Goal: Transaction & Acquisition: Purchase product/service

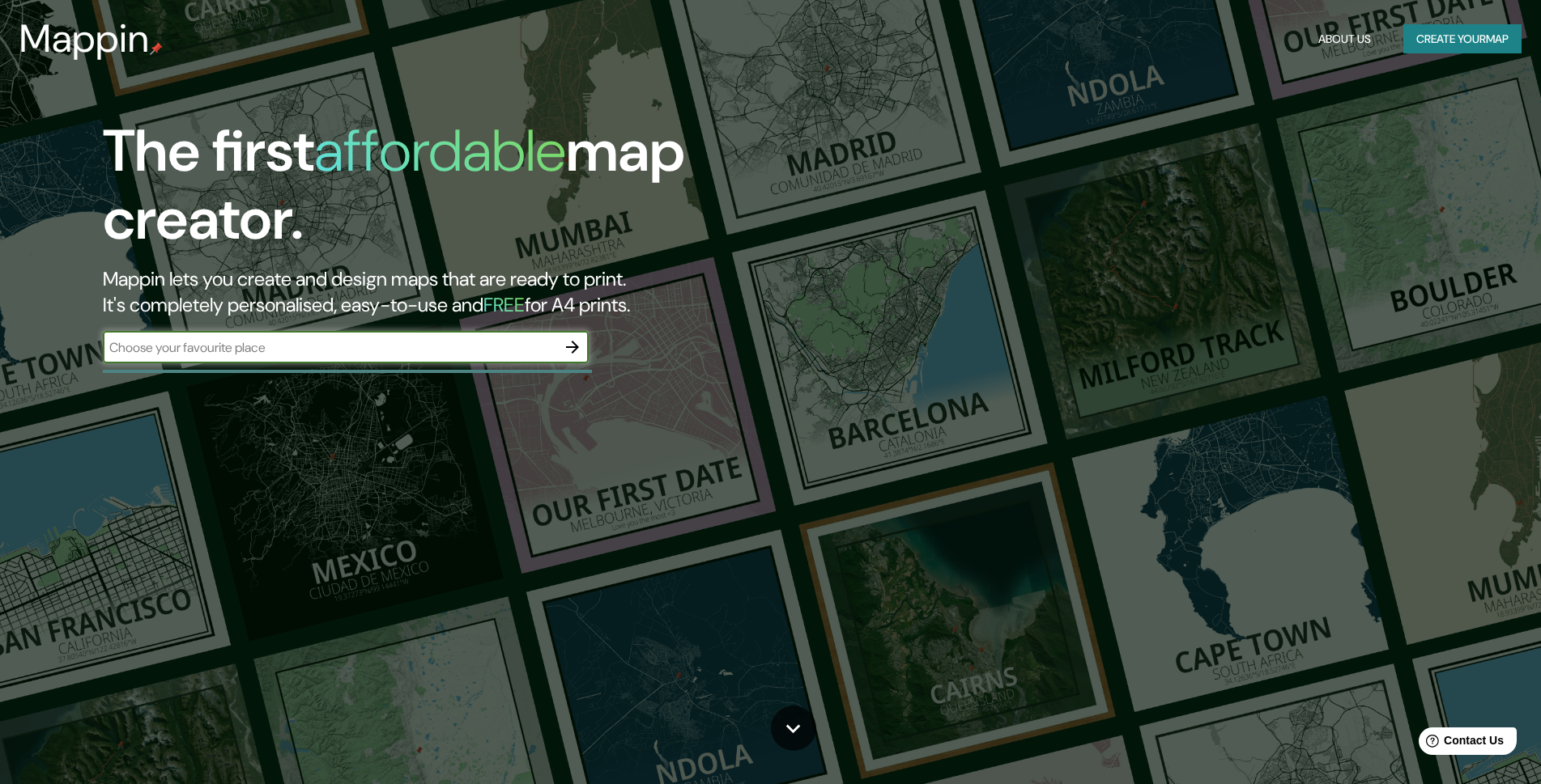
click at [442, 350] on input "text" at bounding box center [329, 348] width 453 height 19
click at [581, 347] on icon "button" at bounding box center [572, 348] width 20 height 20
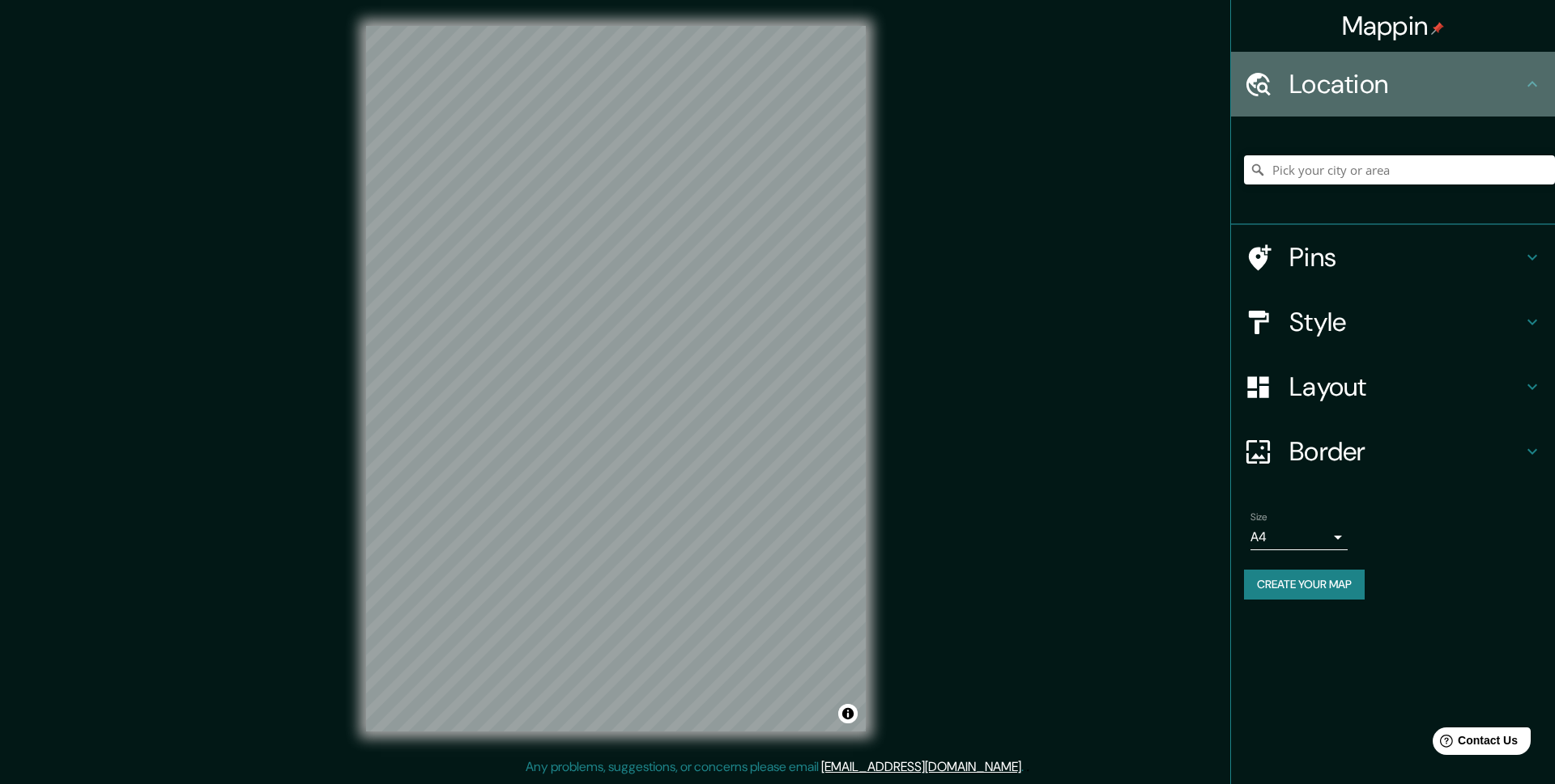
click at [1316, 73] on h4 "Location" at bounding box center [1406, 84] width 233 height 32
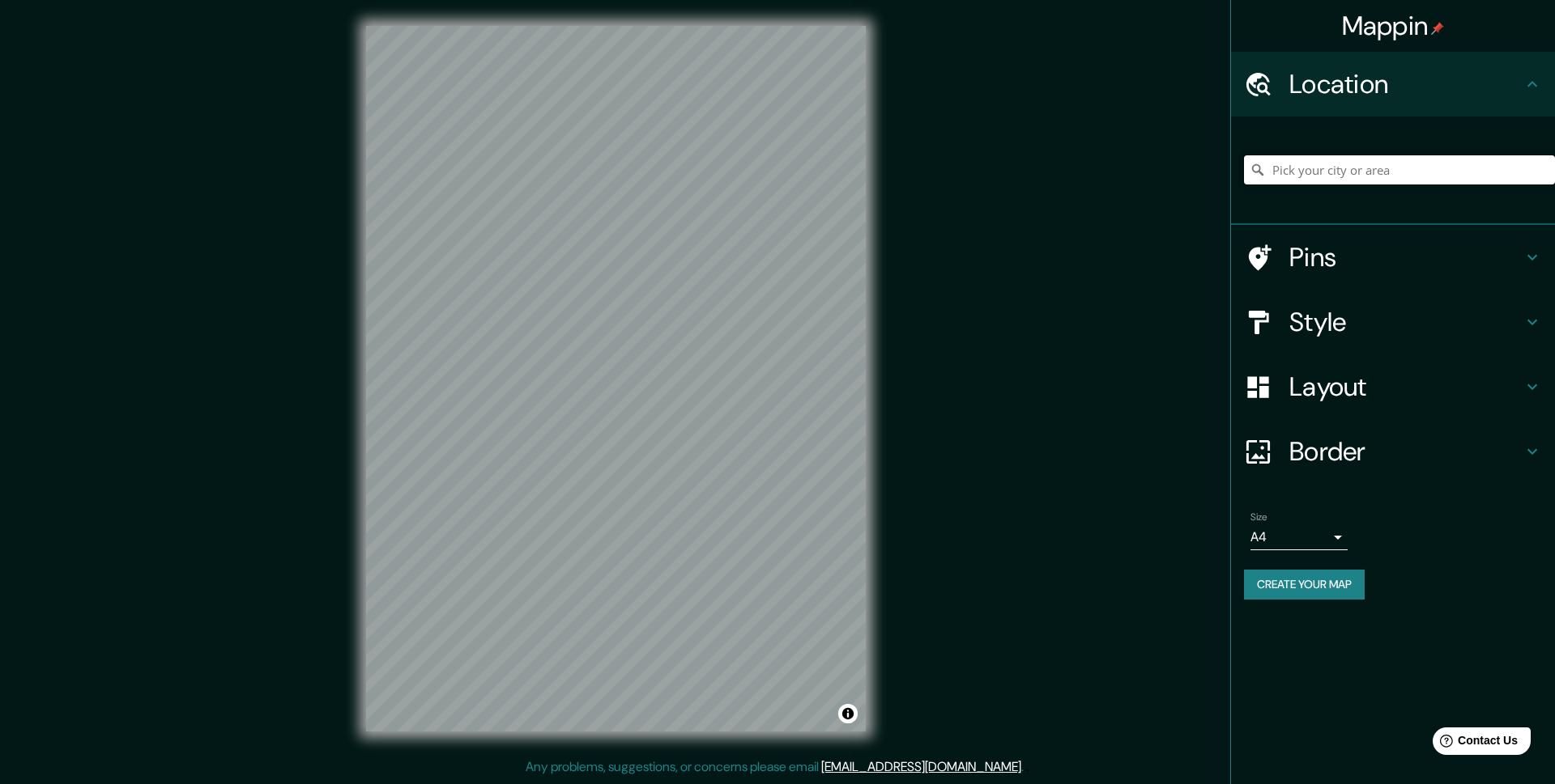
click at [1344, 157] on input "Pick your city or area" at bounding box center [1400, 170] width 311 height 29
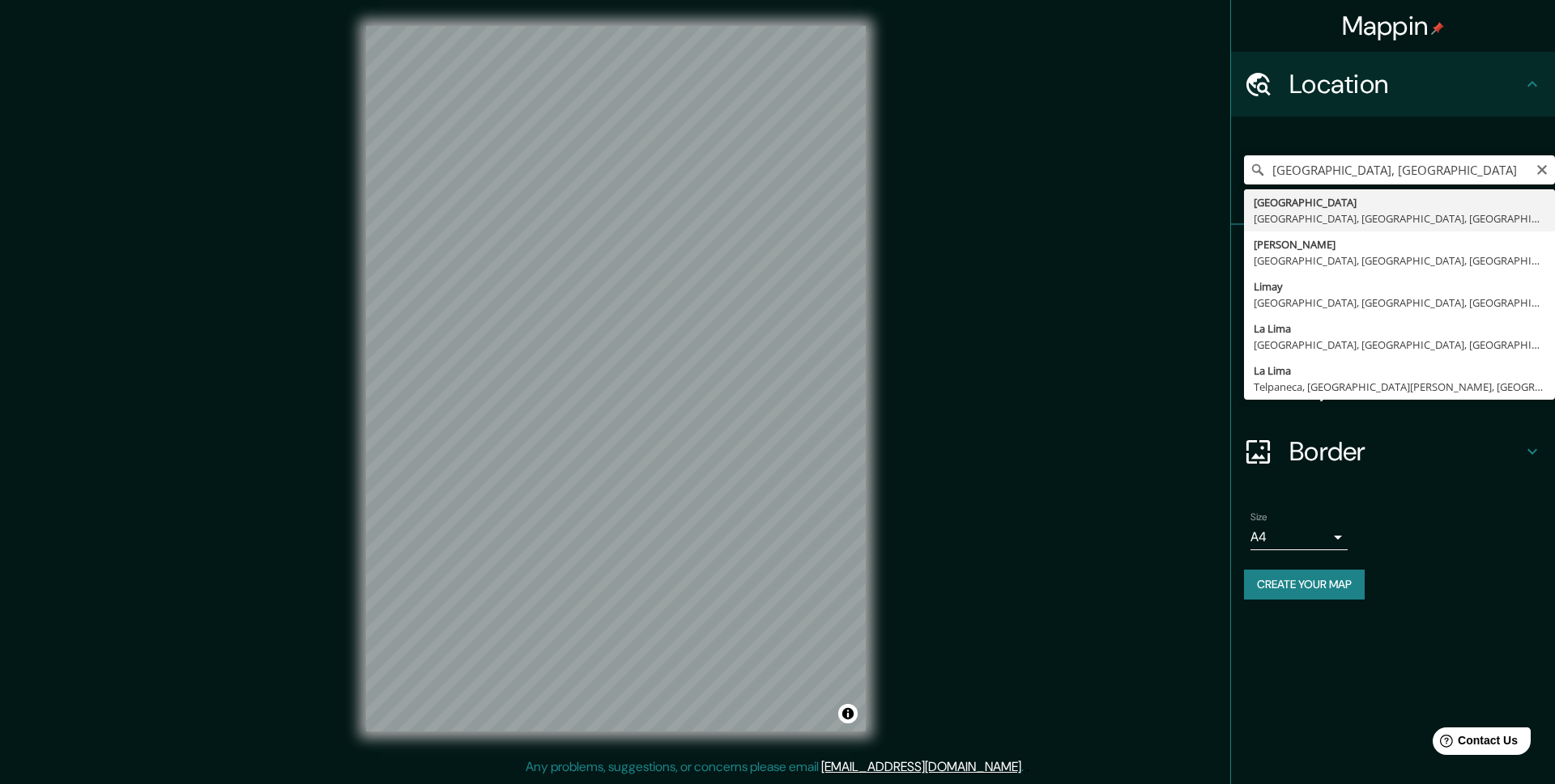
type input "Villa El Salvador, Lima, Provincia de Lima, Perú"
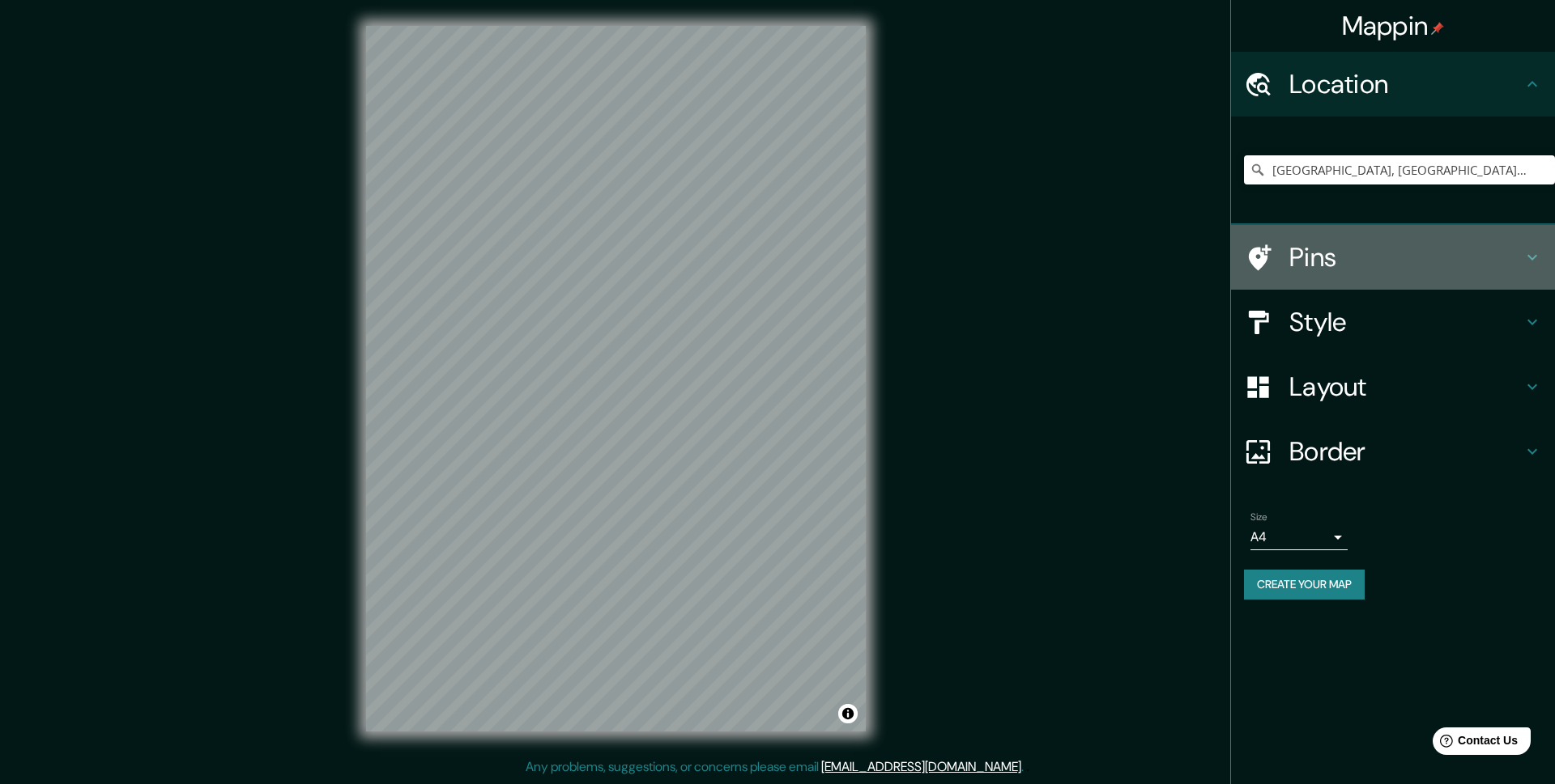
click at [1313, 261] on h4 "Pins" at bounding box center [1406, 257] width 233 height 32
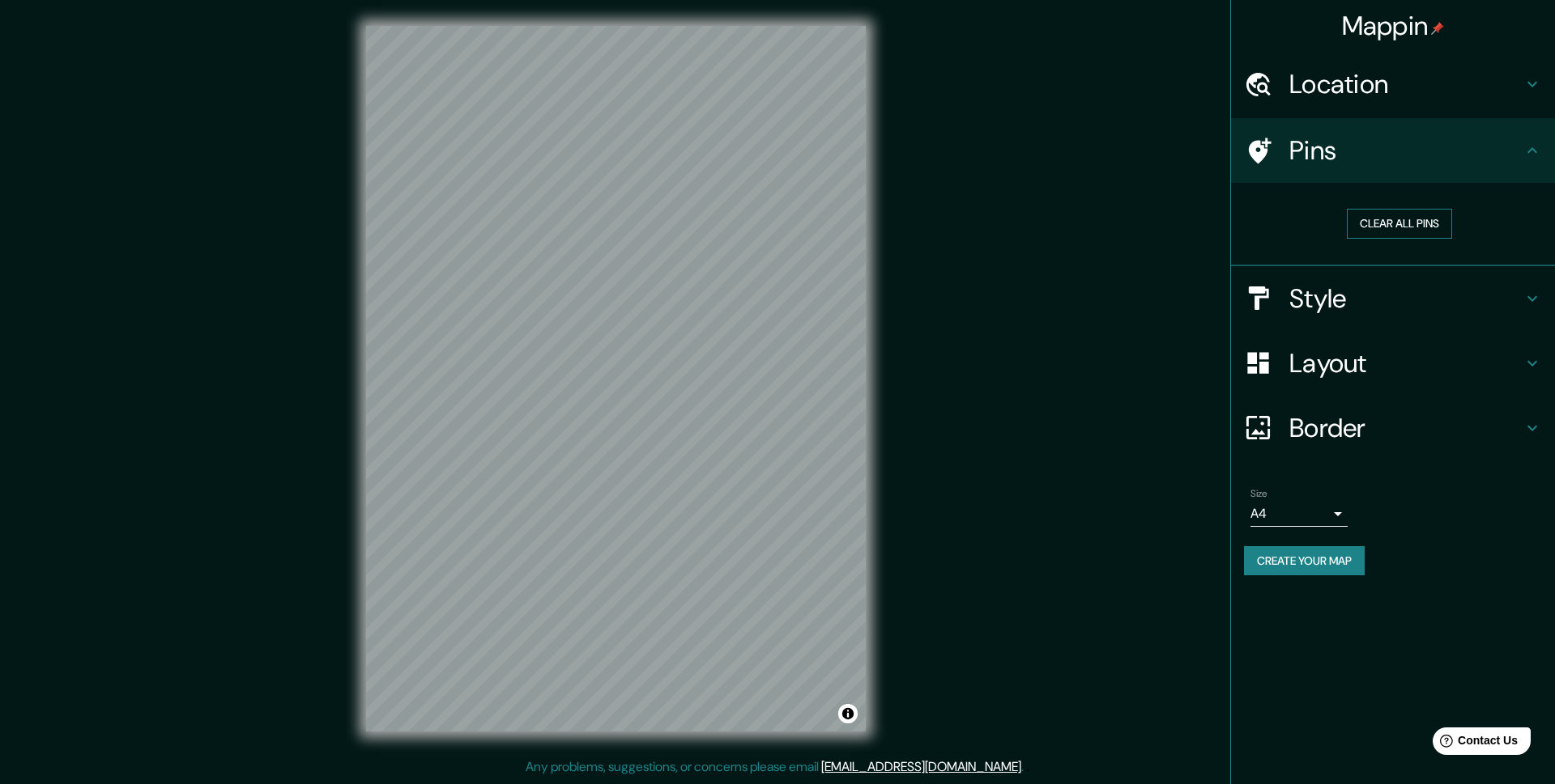
click at [1379, 232] on button "Clear all pins" at bounding box center [1400, 224] width 105 height 30
click at [1262, 152] on icon at bounding box center [1260, 150] width 22 height 26
click at [1330, 301] on h4 "Style" at bounding box center [1406, 298] width 233 height 32
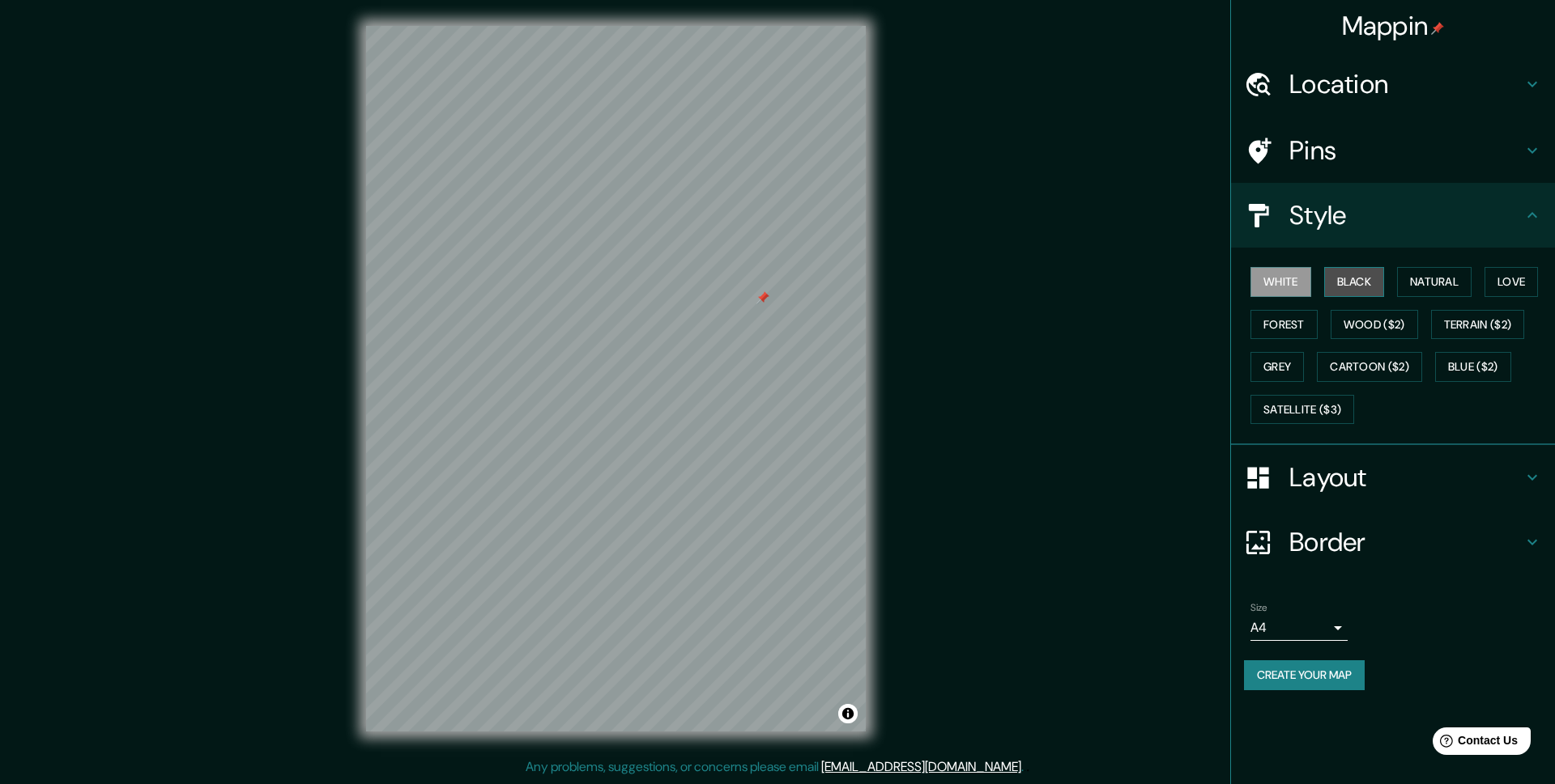
click at [1354, 284] on button "Black" at bounding box center [1355, 282] width 61 height 30
click at [1452, 282] on button "Natural" at bounding box center [1434, 282] width 74 height 30
click at [1516, 283] on button "Love" at bounding box center [1511, 282] width 54 height 30
click at [1304, 323] on button "Forest" at bounding box center [1283, 325] width 67 height 30
click at [1379, 323] on button "Wood ($2)" at bounding box center [1374, 325] width 88 height 30
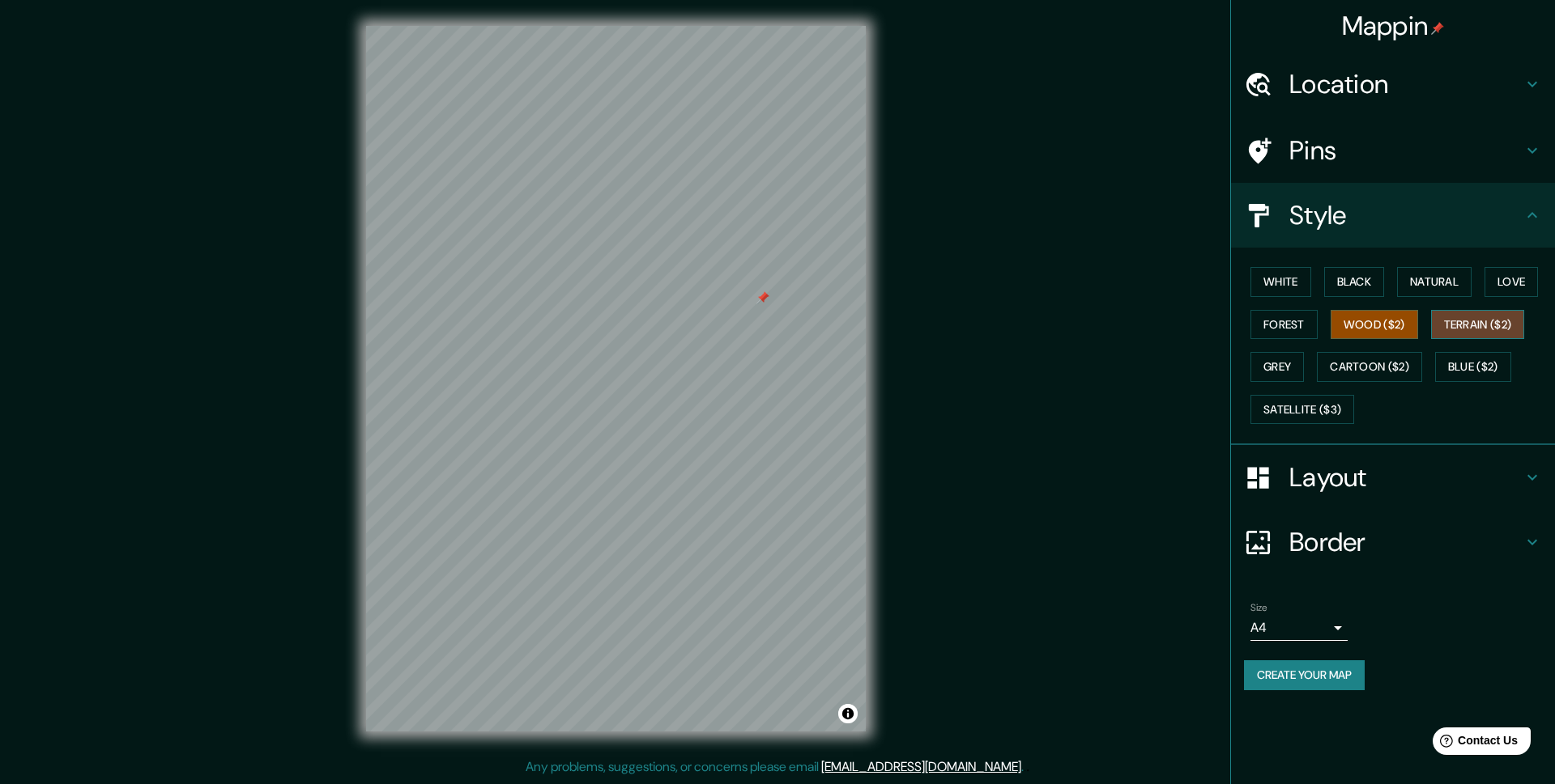
click at [1470, 327] on button "Terrain ($2)" at bounding box center [1478, 325] width 94 height 30
click at [1453, 370] on button "Blue ($2)" at bounding box center [1473, 367] width 76 height 30
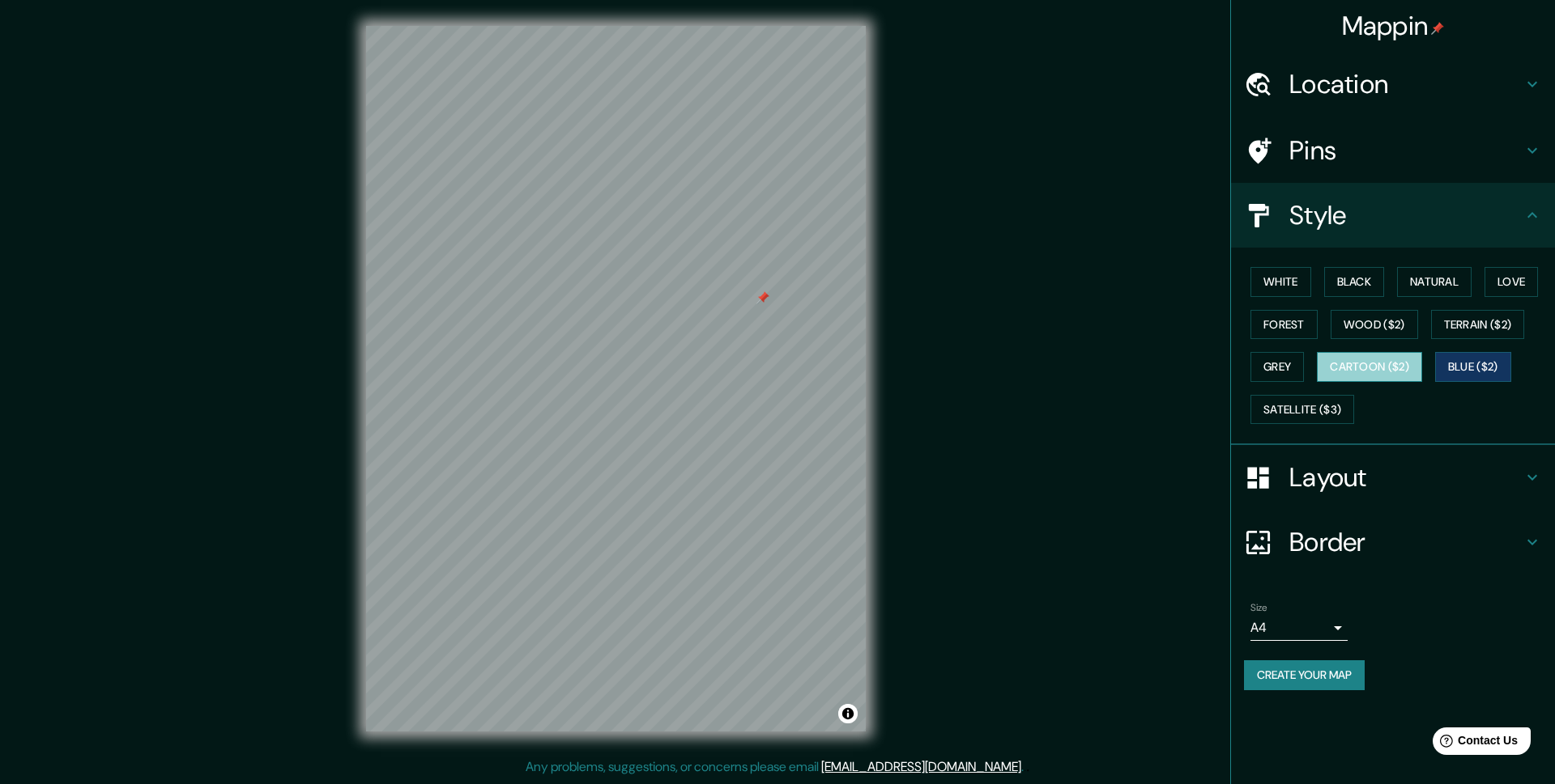
click at [1374, 367] on button "Cartoon ($2)" at bounding box center [1369, 367] width 105 height 30
click at [1280, 367] on button "Grey" at bounding box center [1277, 367] width 54 height 30
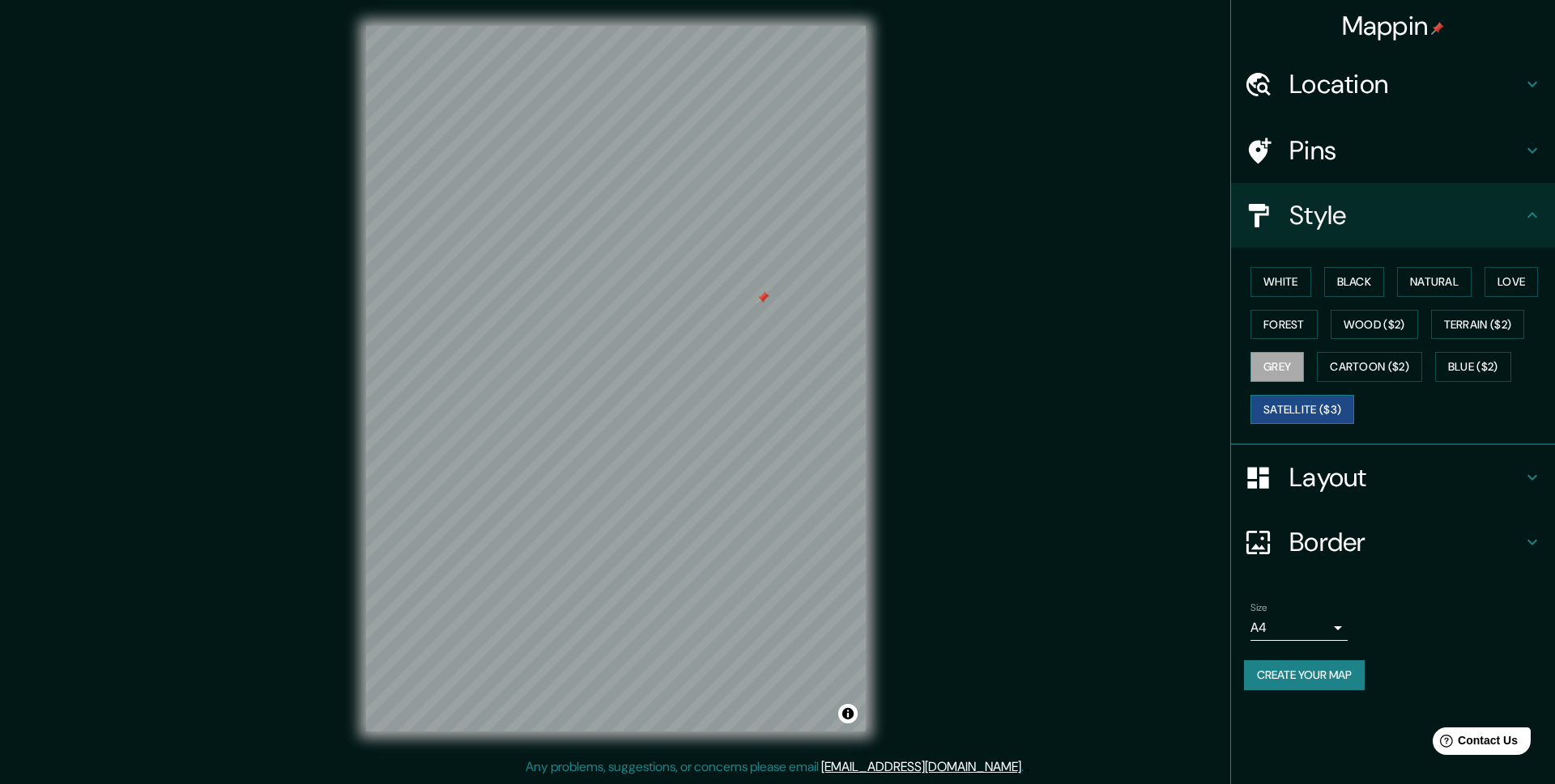
click at [1297, 412] on button "Satellite ($3)" at bounding box center [1302, 410] width 104 height 30
click at [1283, 286] on button "White" at bounding box center [1281, 282] width 61 height 30
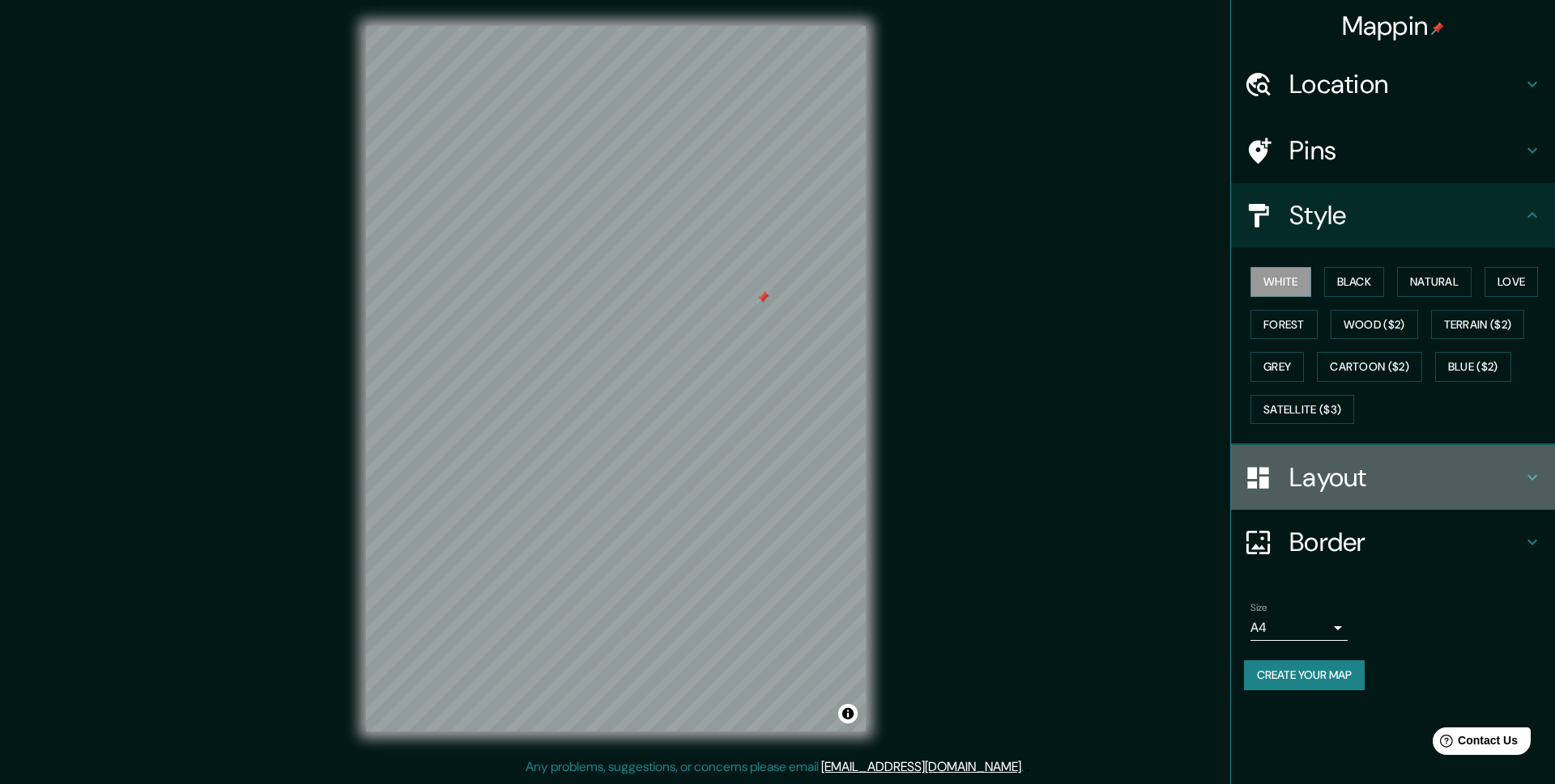
click at [1333, 481] on h4 "Layout" at bounding box center [1406, 477] width 233 height 32
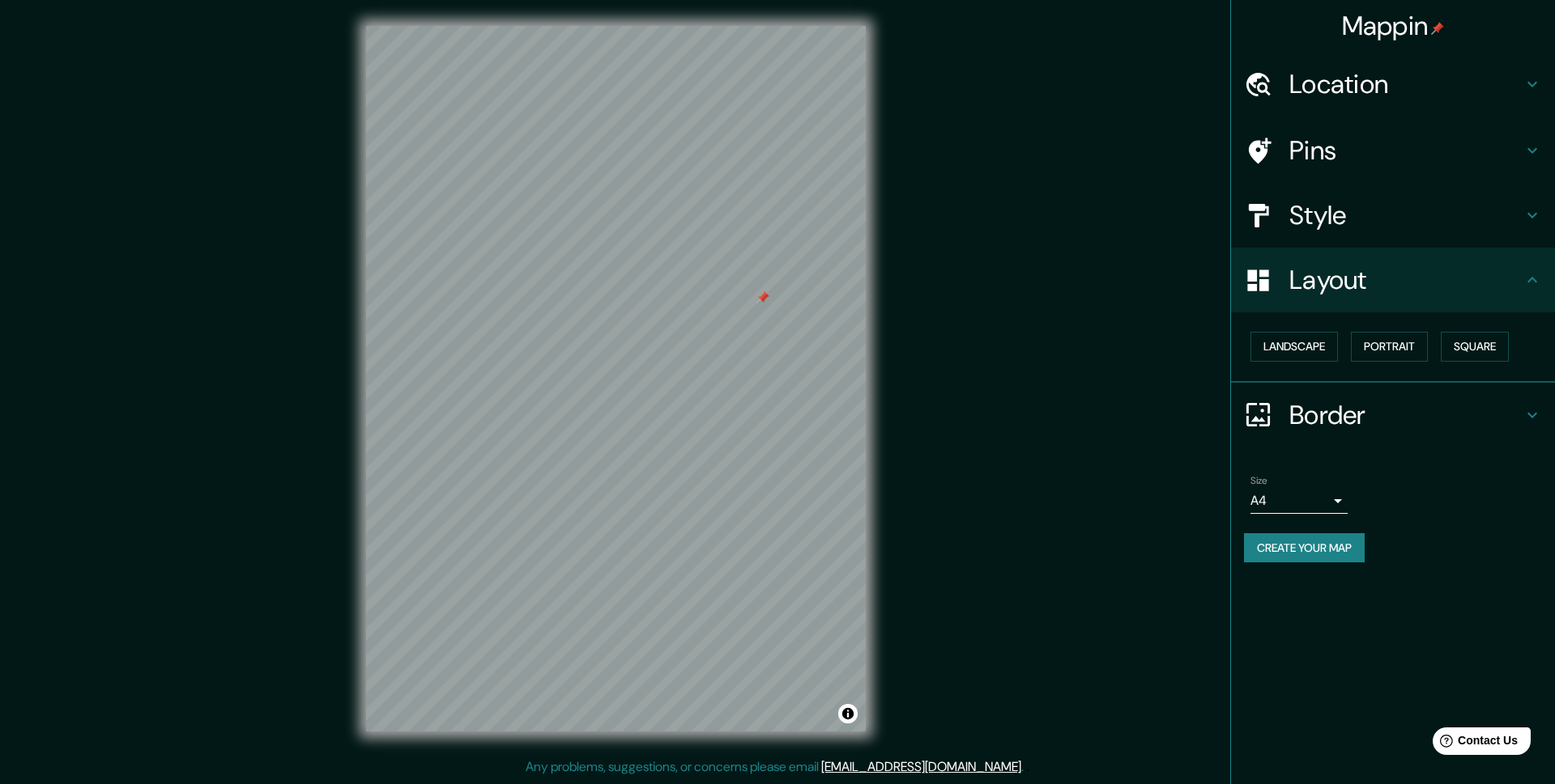
click at [1314, 504] on body "Mappin Location Villa El Salvador, Lima, Provincia de Lima, Perú Pins Style Lay…" at bounding box center [778, 392] width 1555 height 784
click at [1324, 494] on div at bounding box center [778, 392] width 1555 height 784
click at [1332, 212] on h4 "Style" at bounding box center [1406, 215] width 233 height 32
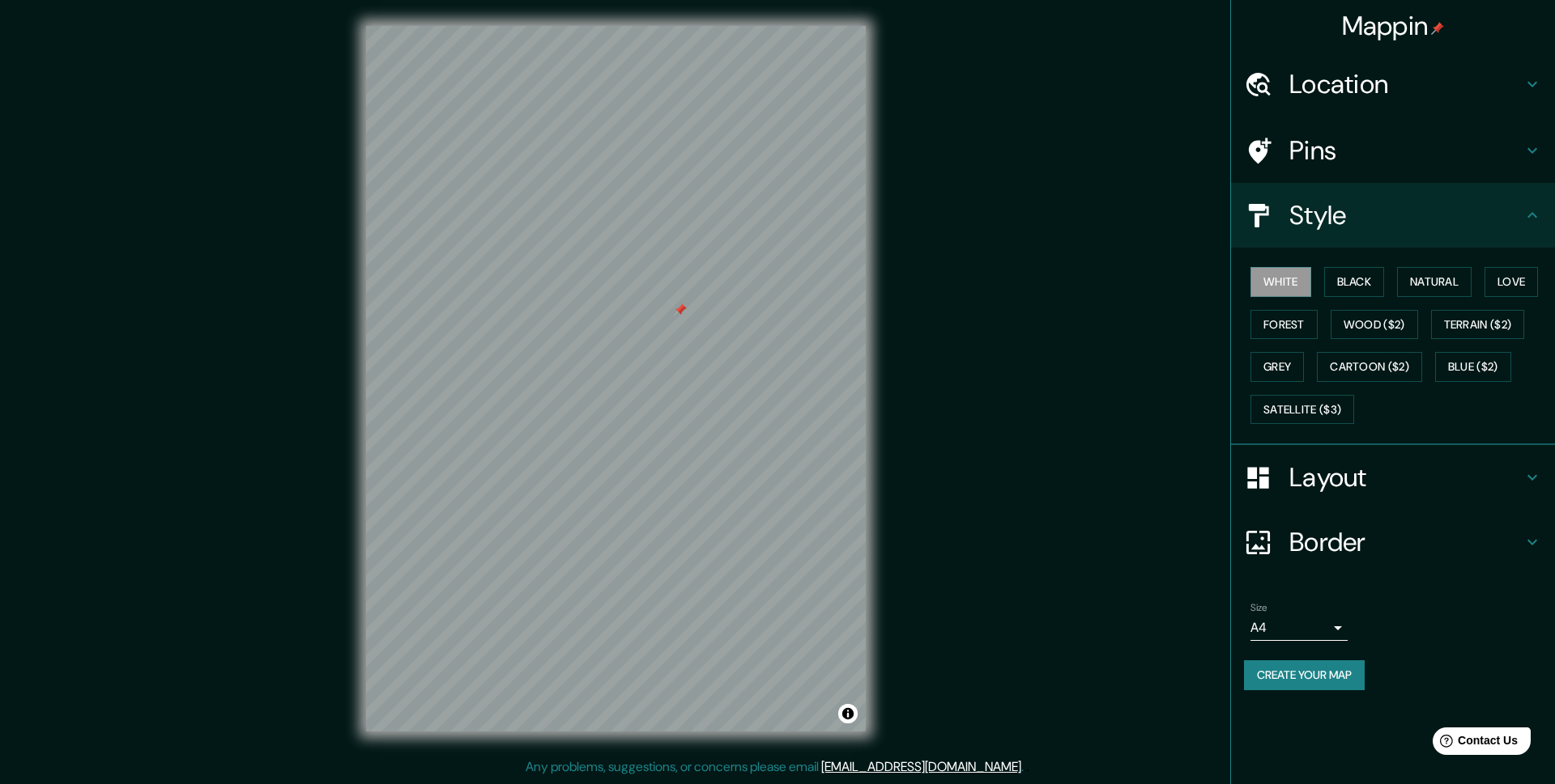
click at [1346, 671] on button "Create your map" at bounding box center [1305, 676] width 121 height 30
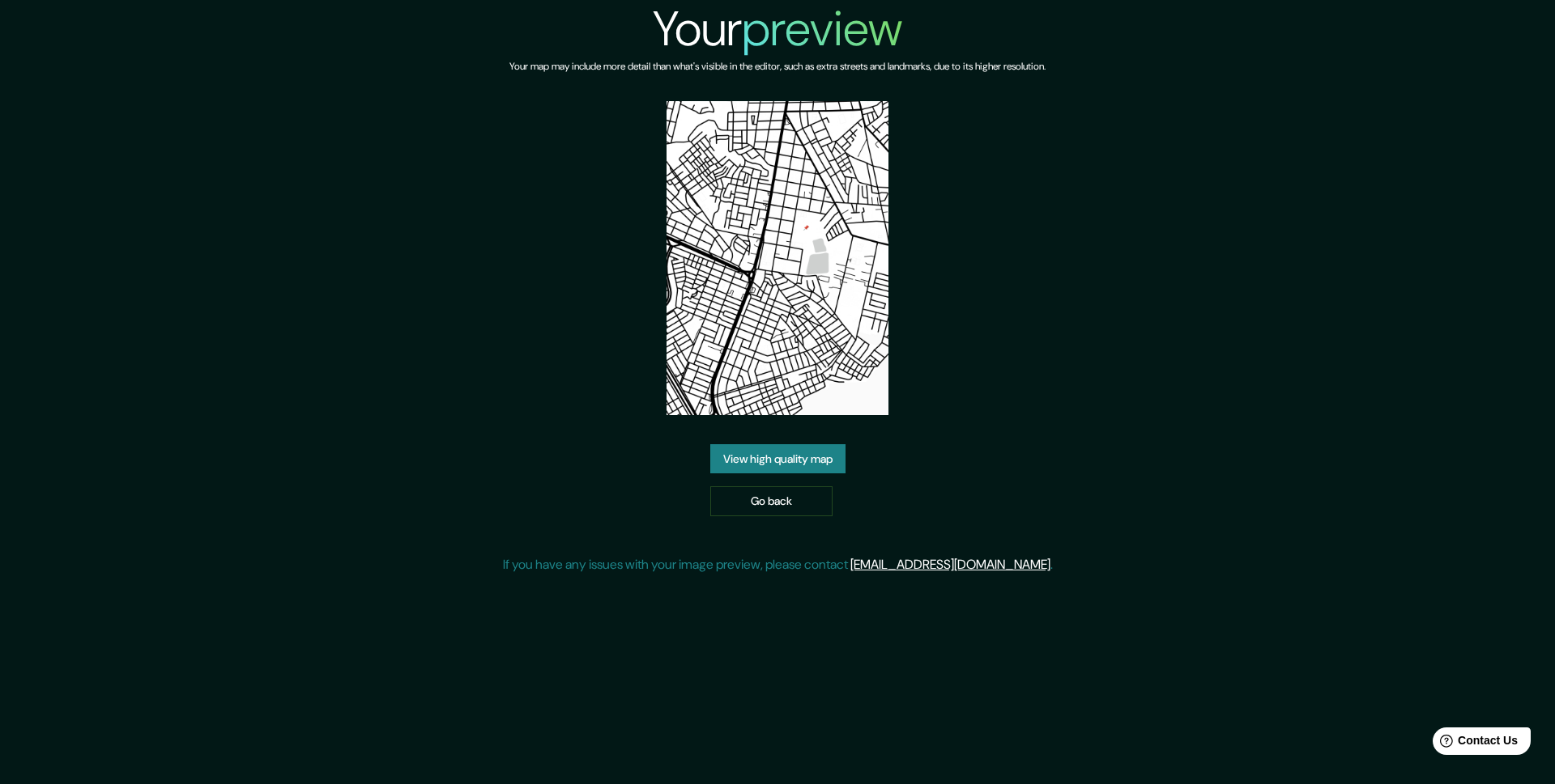
click at [822, 468] on link "View high quality map" at bounding box center [778, 459] width 135 height 30
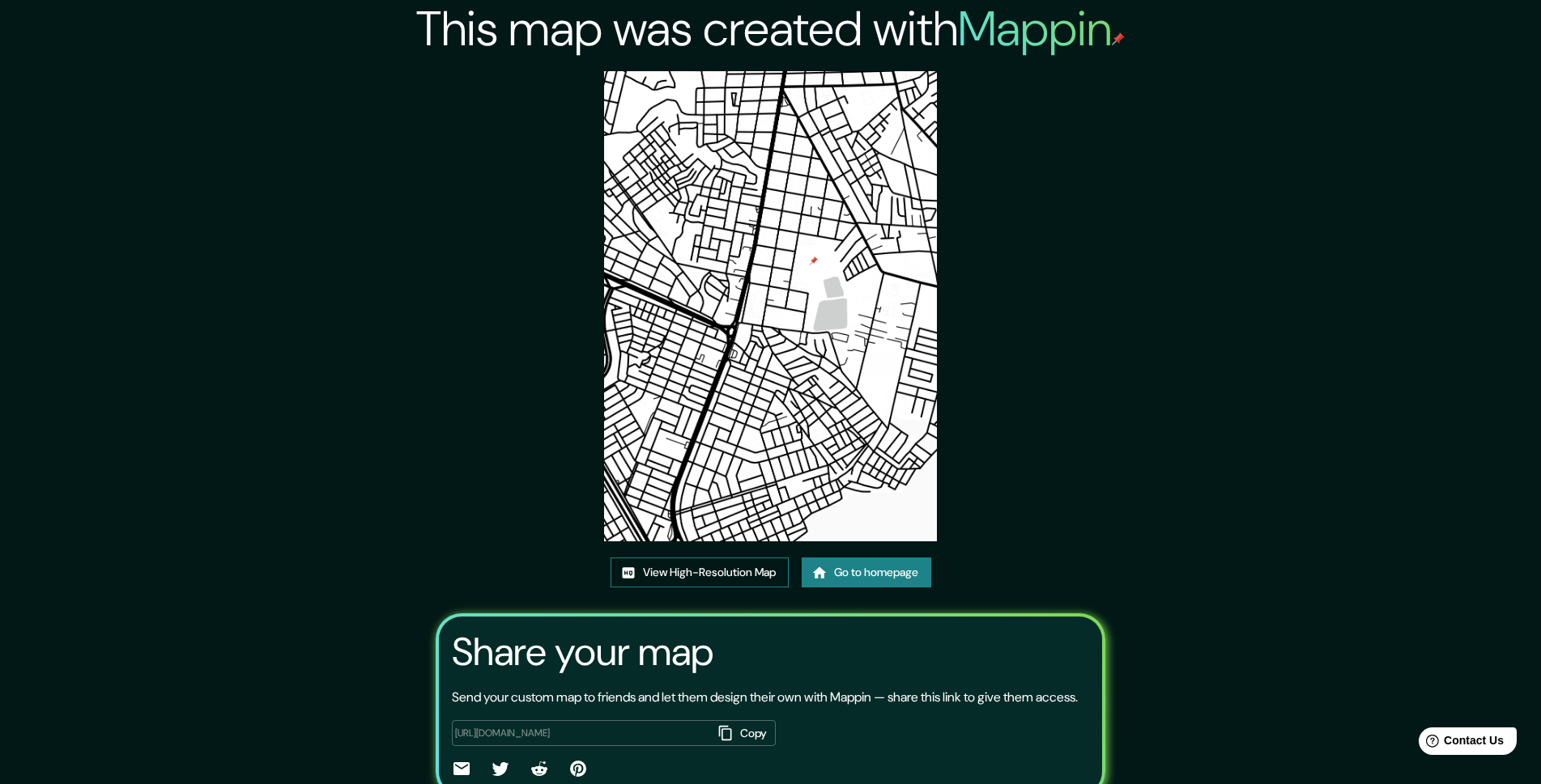
click at [769, 566] on link "View High-Resolution Map" at bounding box center [699, 572] width 178 height 30
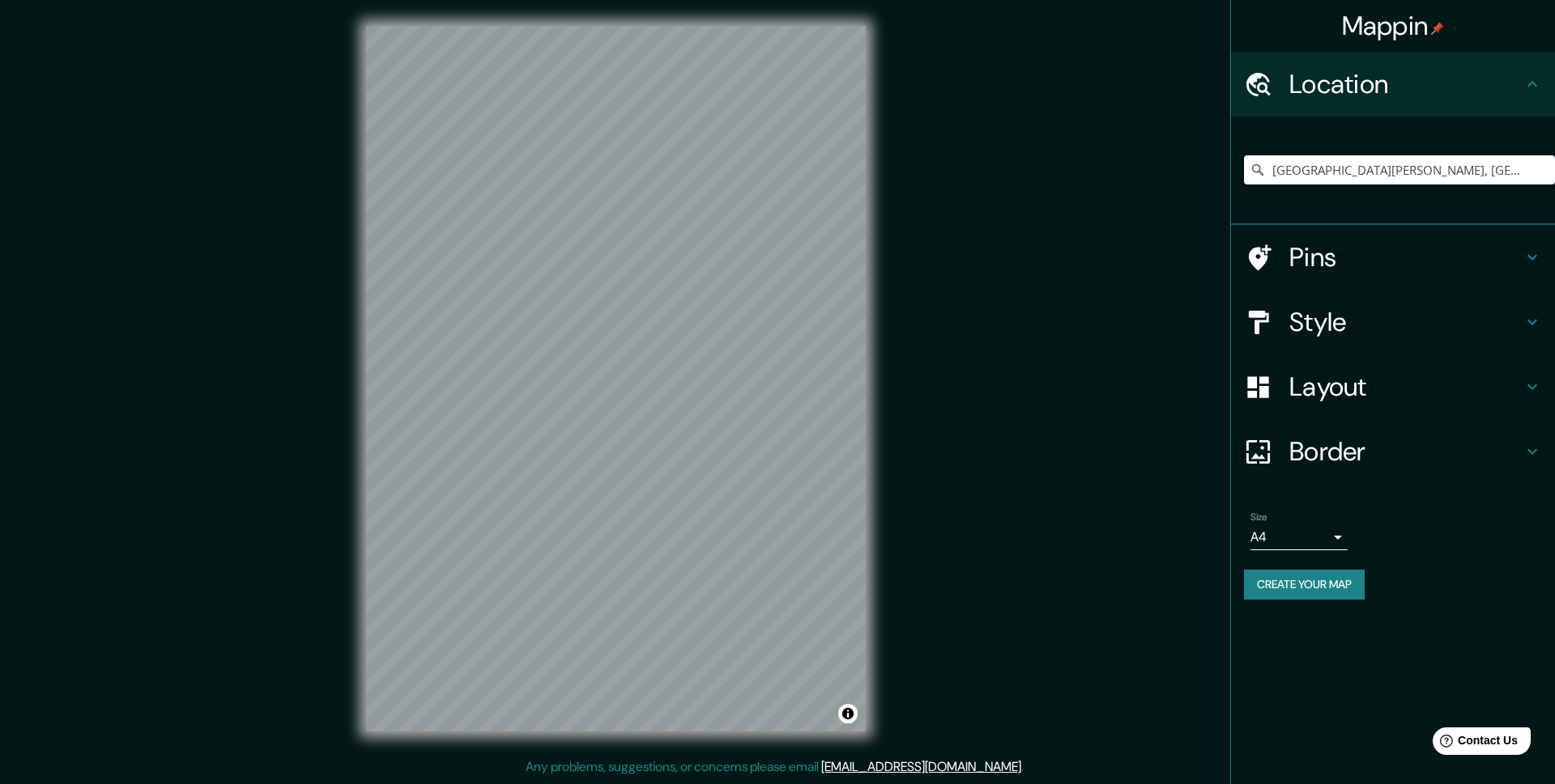
click at [1529, 173] on input "Villa El Salvador, Lima, Provincia de Lima, Perú" at bounding box center [1400, 170] width 311 height 29
drag, startPoint x: 1277, startPoint y: 166, endPoint x: 1554, endPoint y: 190, distance: 278.0
click at [1554, 190] on div "Villa El Salvador, Lima, Provincia de Lima, Perú" at bounding box center [1400, 170] width 311 height 81
type input "V"
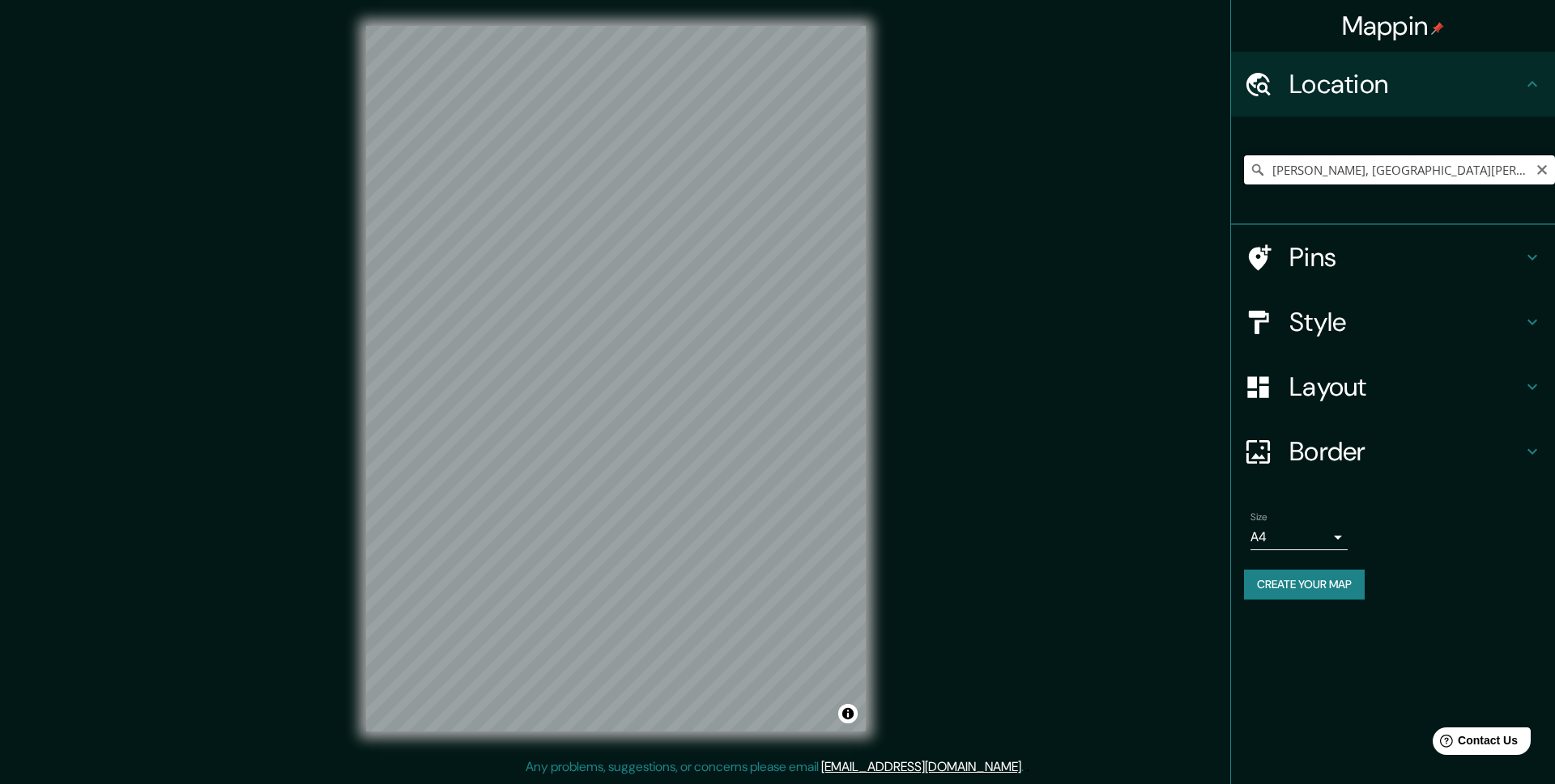
scroll to position [0, 26]
drag, startPoint x: 1364, startPoint y: 174, endPoint x: 1538, endPoint y: 159, distance: 174.6
click at [1528, 159] on input "Villa del Salvador, Provincia de San Juan, Argentina" at bounding box center [1400, 170] width 311 height 29
type input "Villa del Salvador, Provincia de San Juan, Argentina"
click at [1543, 168] on icon "Clear" at bounding box center [1542, 170] width 10 height 10
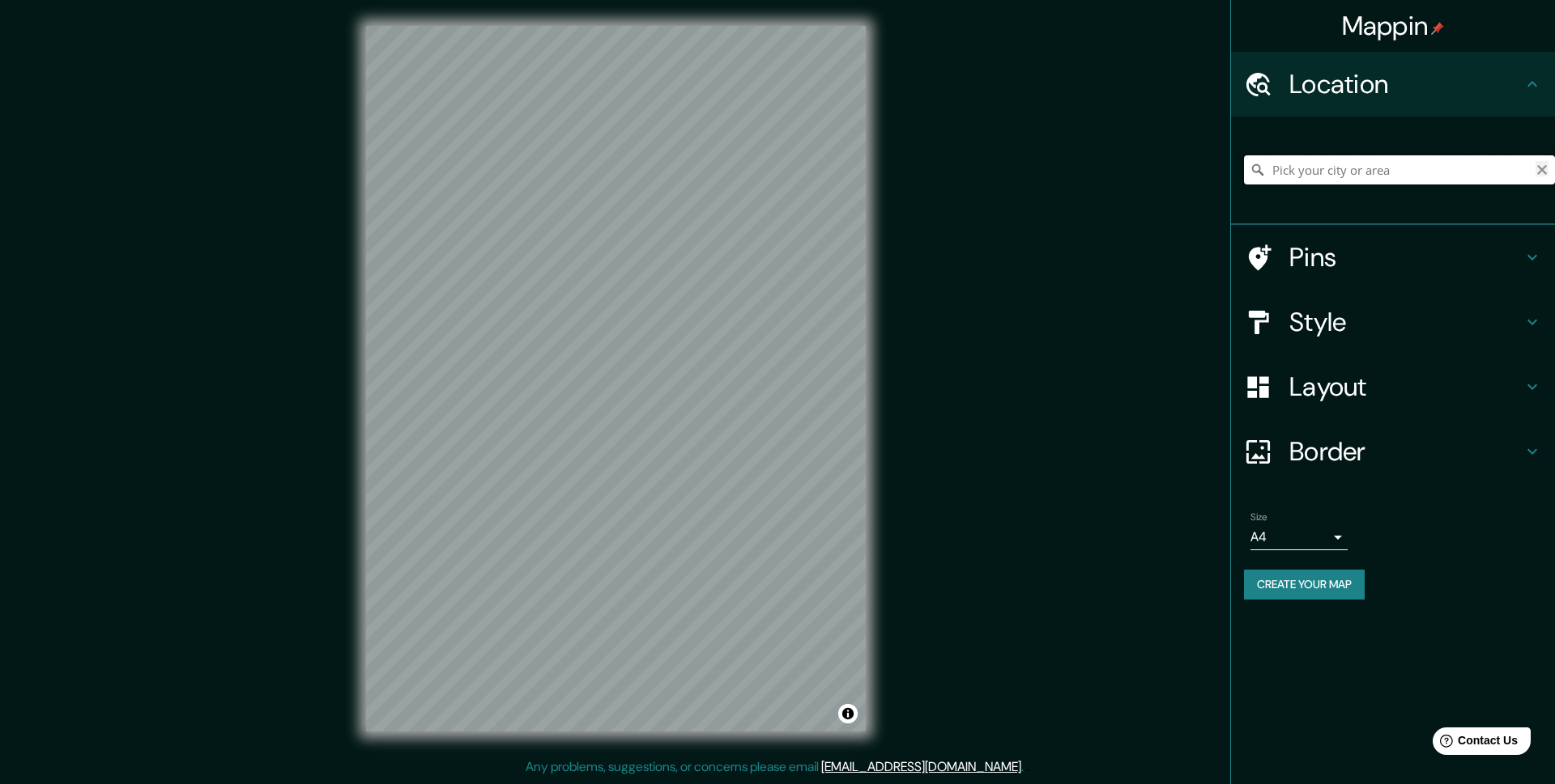
scroll to position [0, 0]
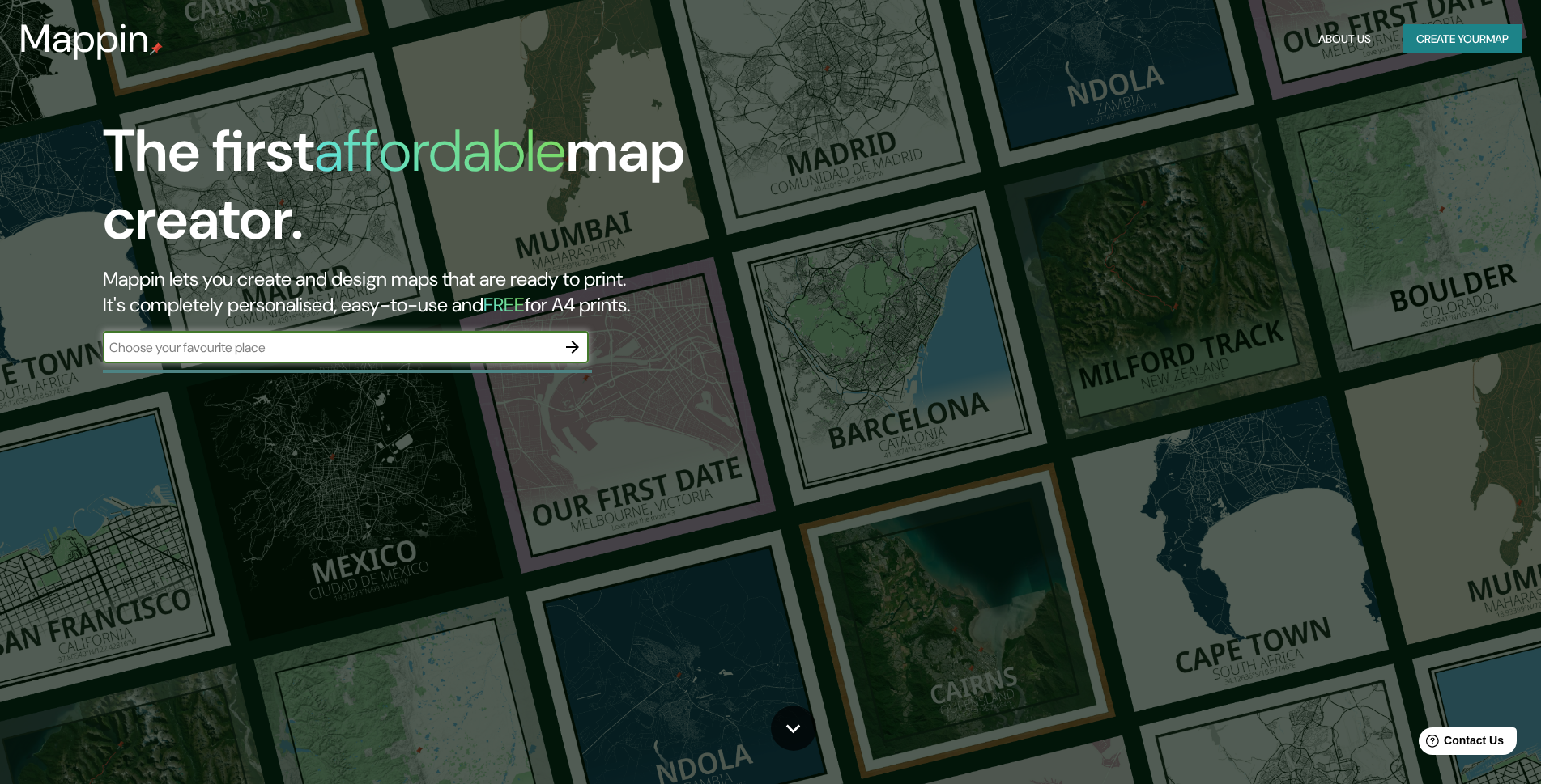
click at [332, 344] on input "text" at bounding box center [329, 348] width 453 height 19
click at [557, 341] on button "button" at bounding box center [572, 347] width 32 height 32
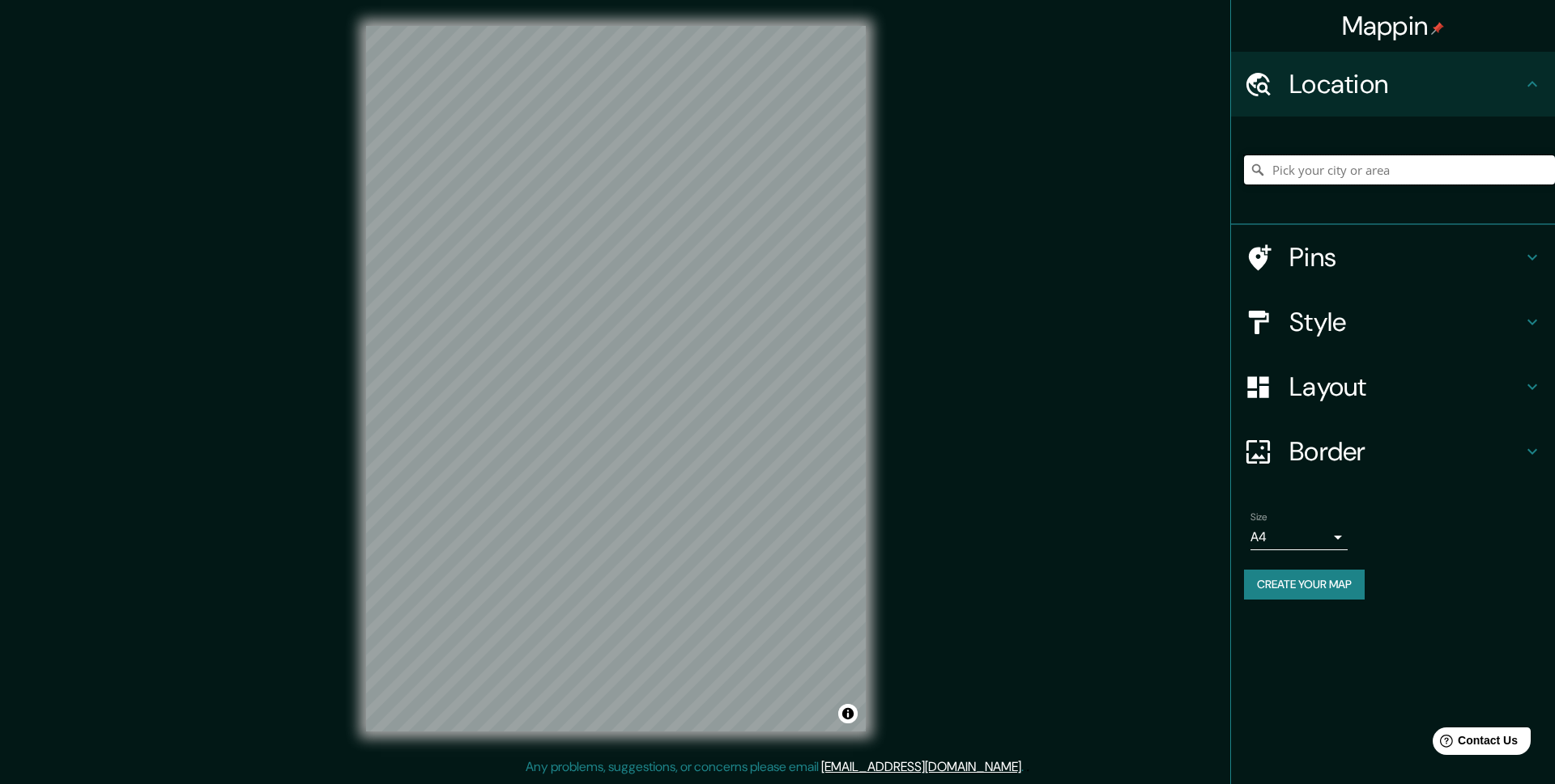
click at [1370, 162] on input "Pick your city or area" at bounding box center [1400, 170] width 311 height 29
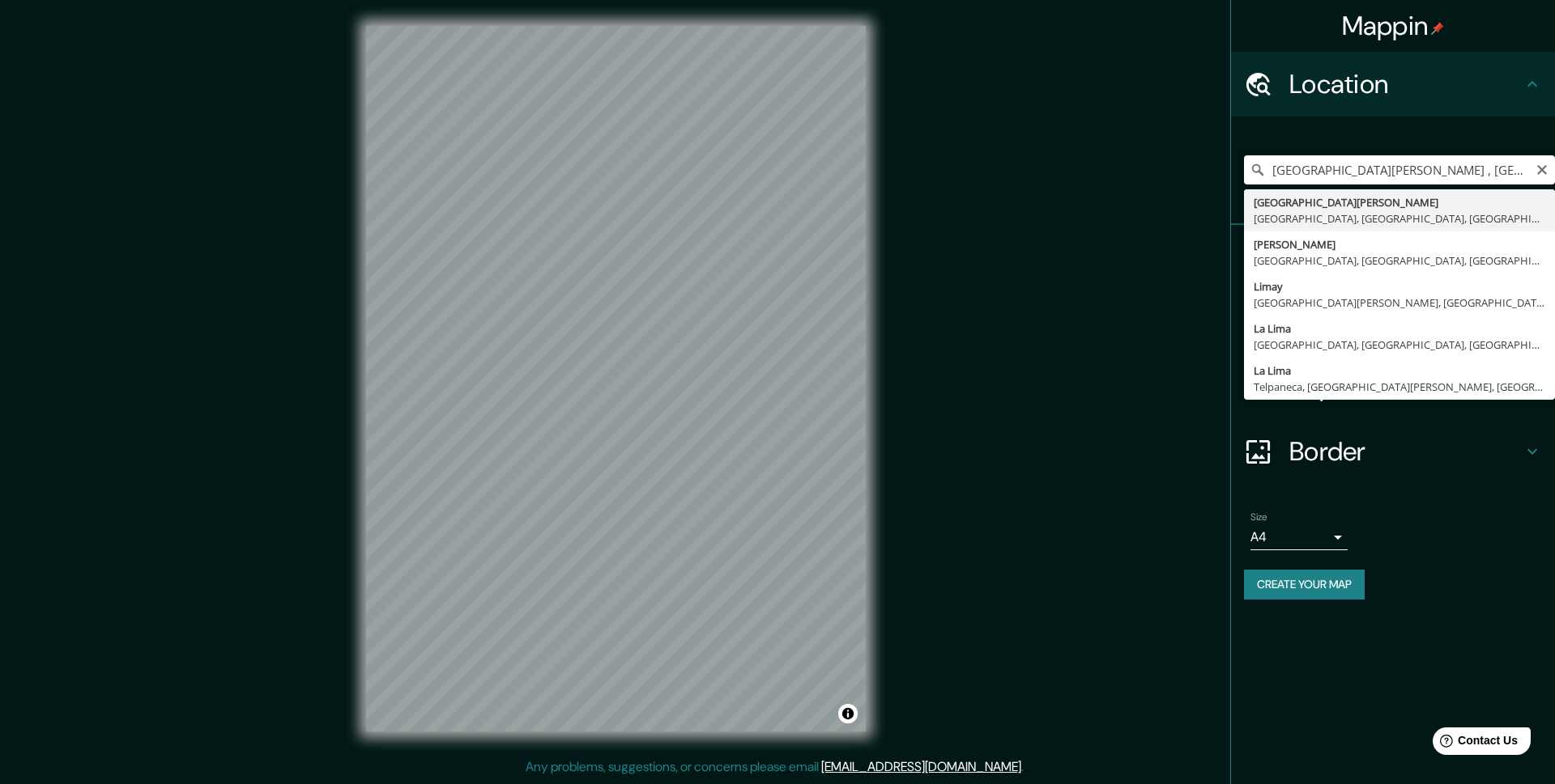
type input "Villa El Salvador, Lima, Provincia de Lima, Perú"
